Goal: Find specific page/section: Find specific page/section

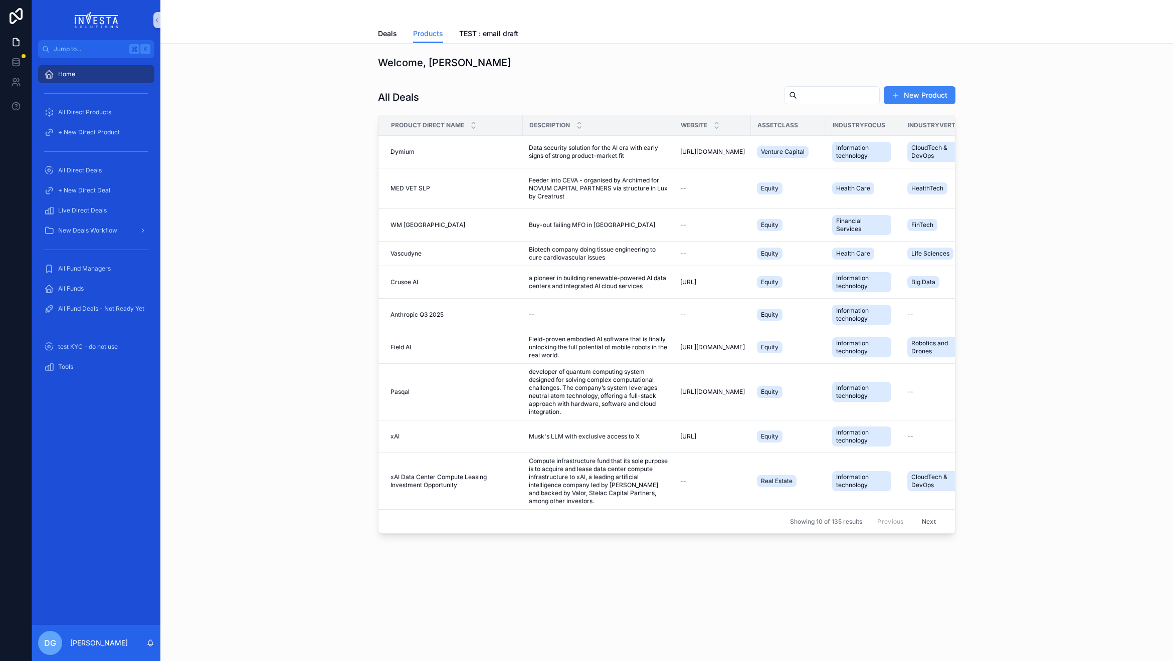
scroll to position [0, 13]
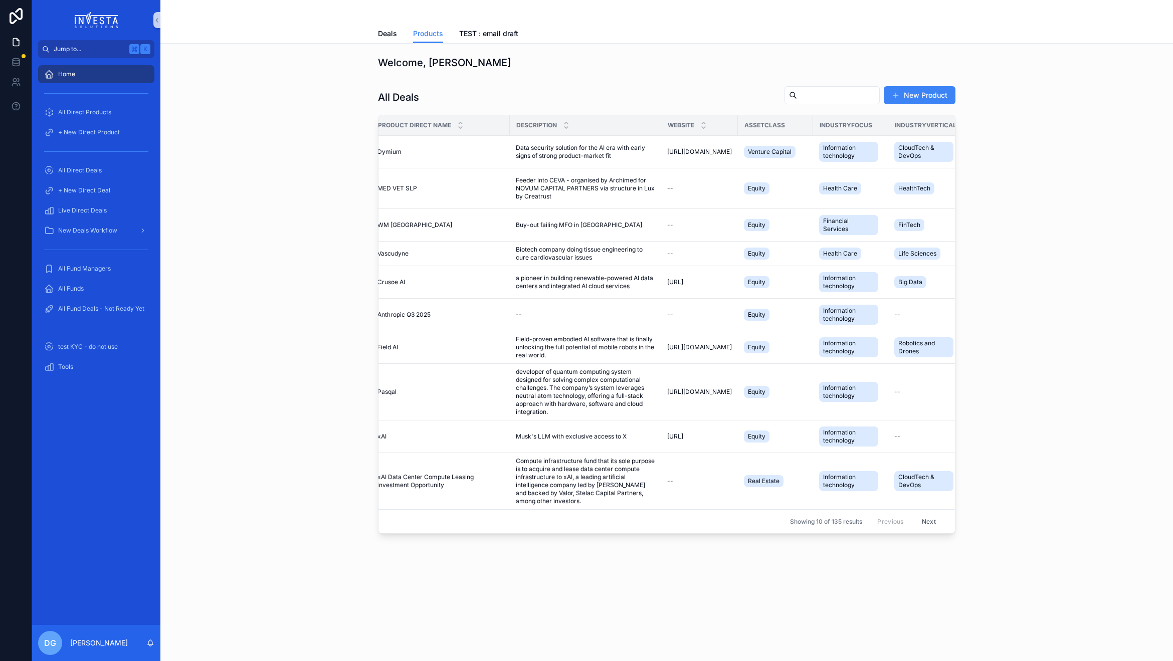
click at [84, 49] on span "Jump to..." at bounding box center [90, 49] width 72 height 8
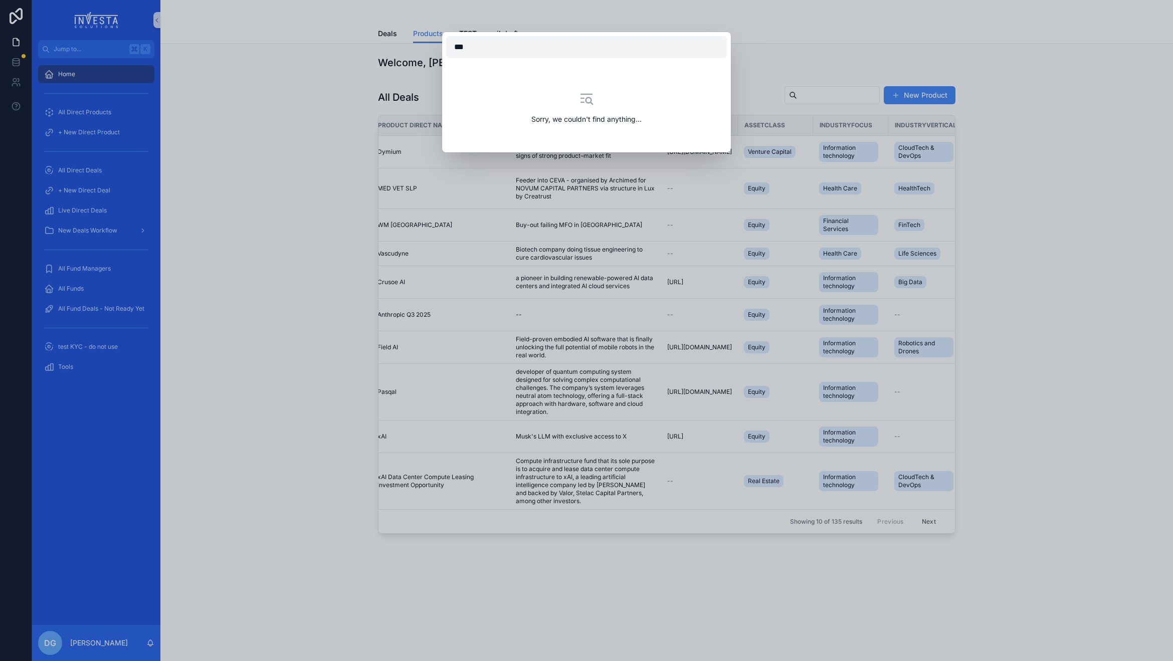
type input "****"
click at [76, 232] on div "Sorry, we couldn't find anything..." at bounding box center [586, 330] width 1173 height 661
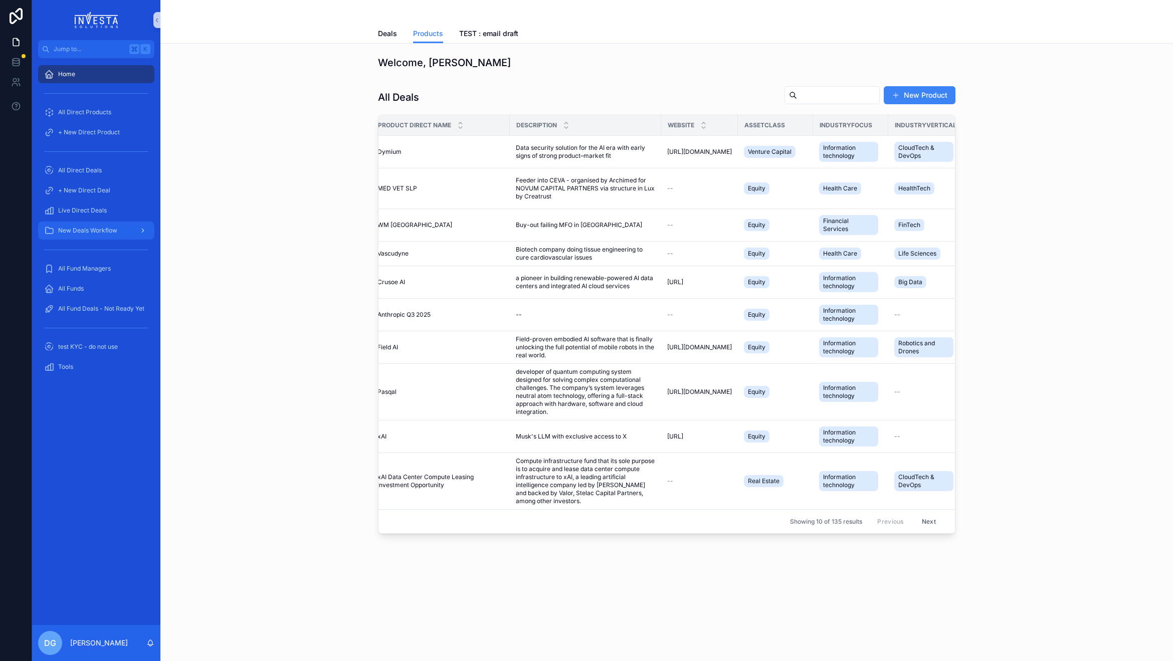
click at [81, 229] on span "New Deals Workflow" at bounding box center [87, 231] width 59 height 8
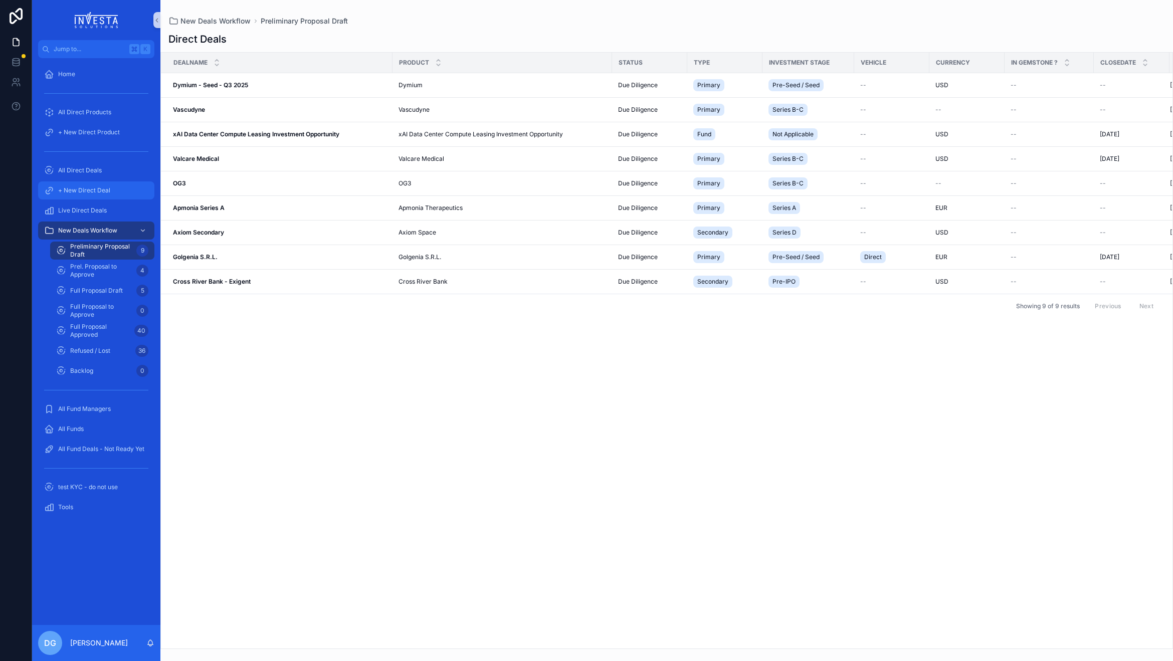
click at [81, 188] on span "+ New Direct Deal" at bounding box center [84, 190] width 52 height 8
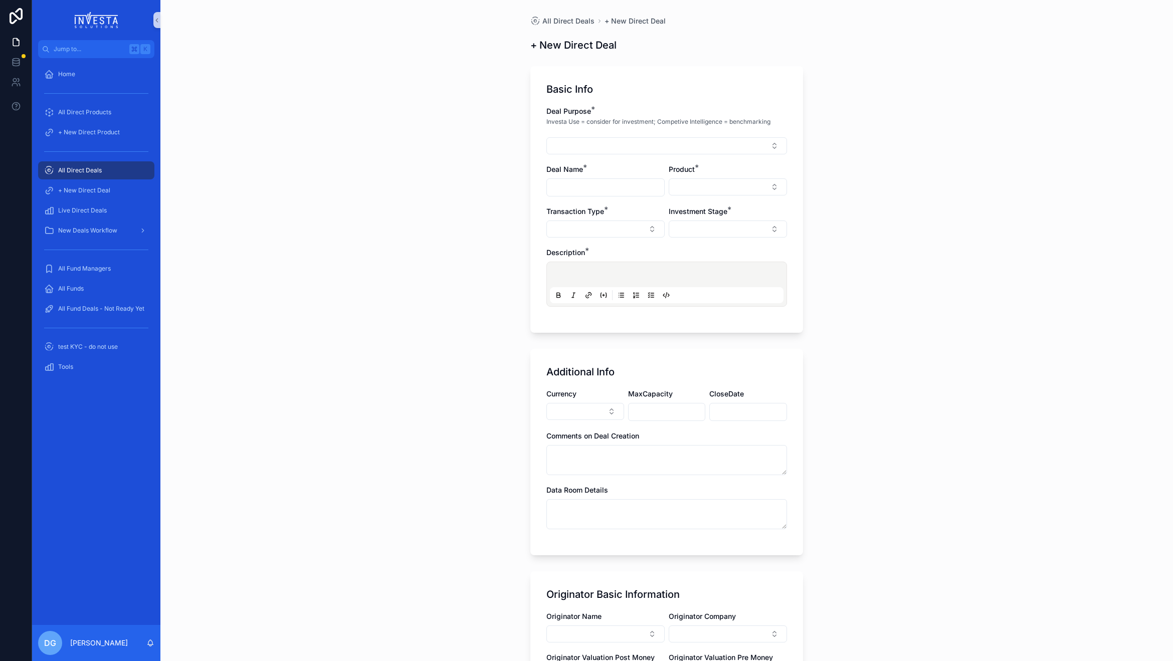
click at [78, 171] on span "All Direct Deals" at bounding box center [80, 170] width 44 height 8
